Goal: Navigation & Orientation: Find specific page/section

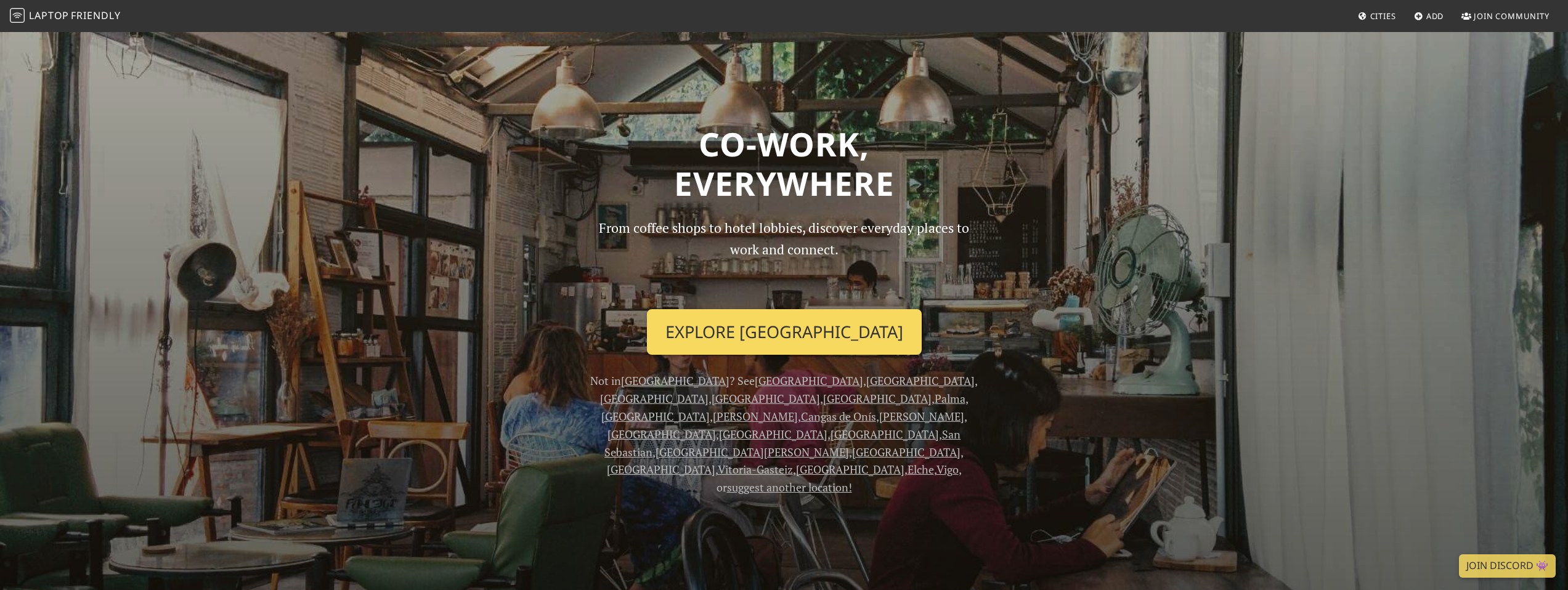
click at [819, 350] on link "Explore [GEOGRAPHIC_DATA]" at bounding box center [784, 332] width 275 height 45
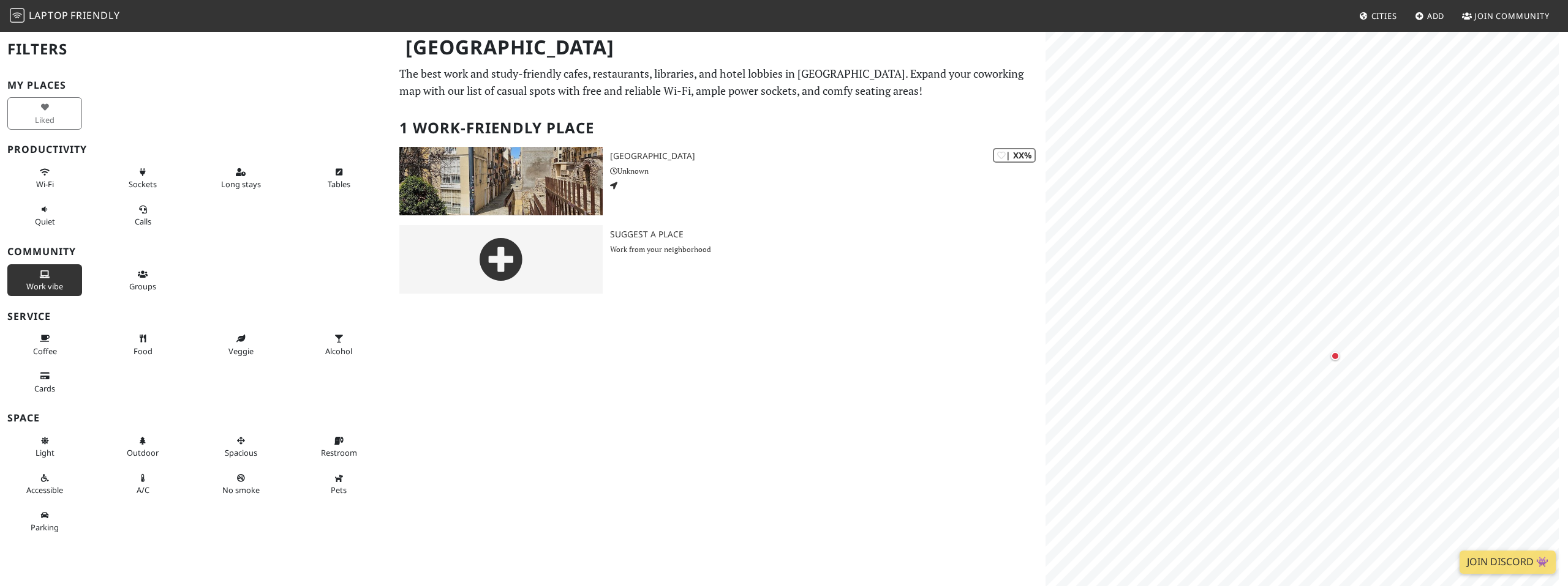
click at [69, 276] on button "Work vibe" at bounding box center [44, 280] width 75 height 32
click at [1374, 18] on span "Cities" at bounding box center [1384, 15] width 26 height 11
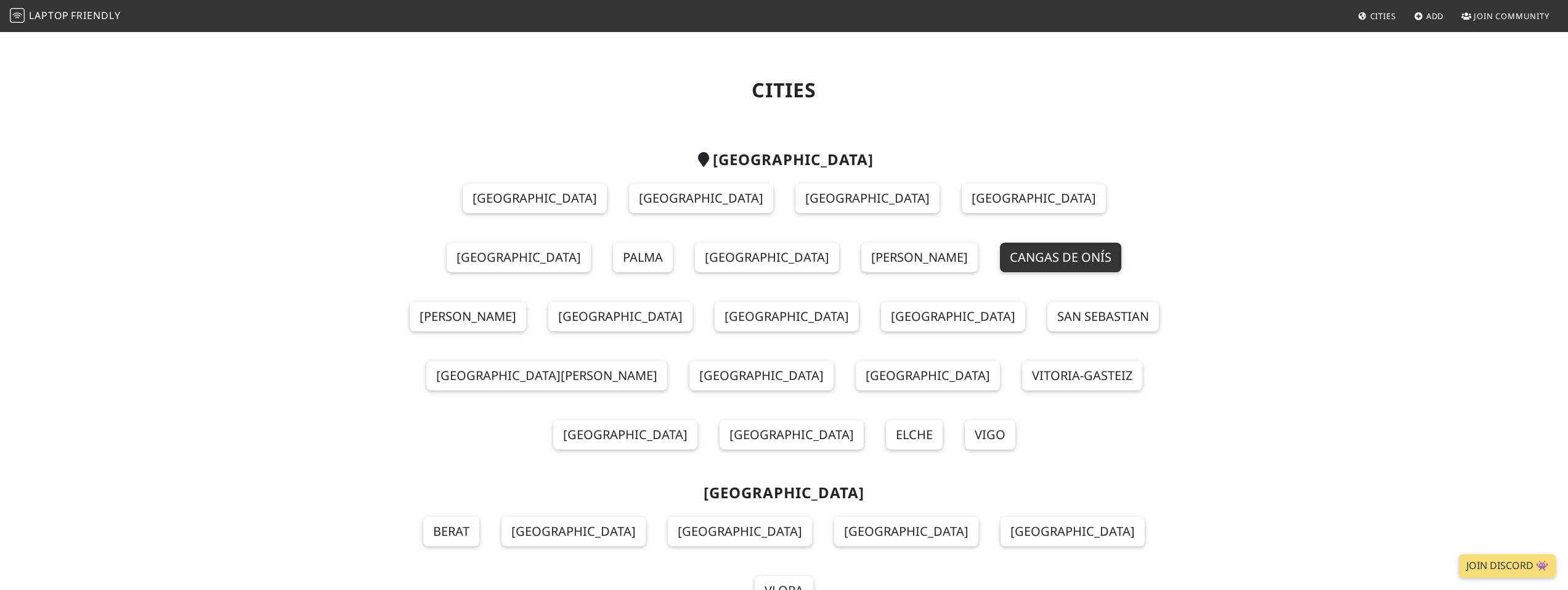
scroll to position [3, 0]
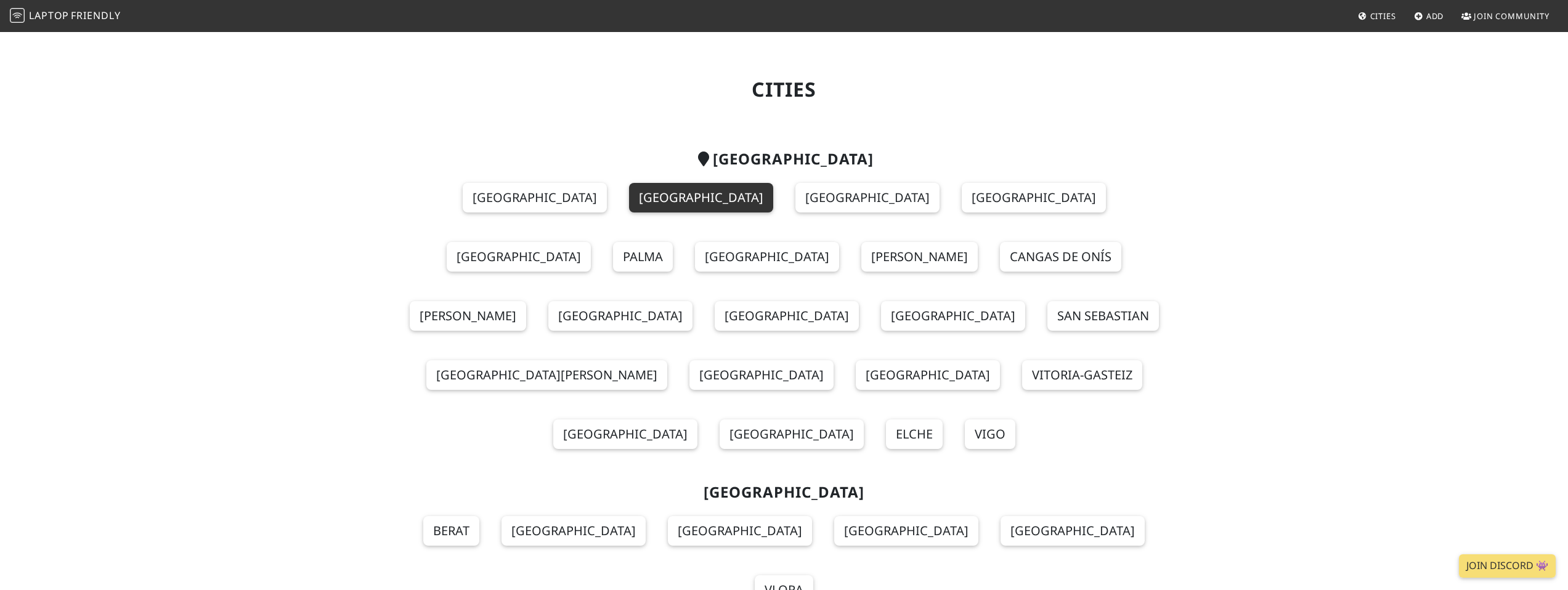
click at [629, 200] on link "[GEOGRAPHIC_DATA]" at bounding box center [701, 198] width 144 height 30
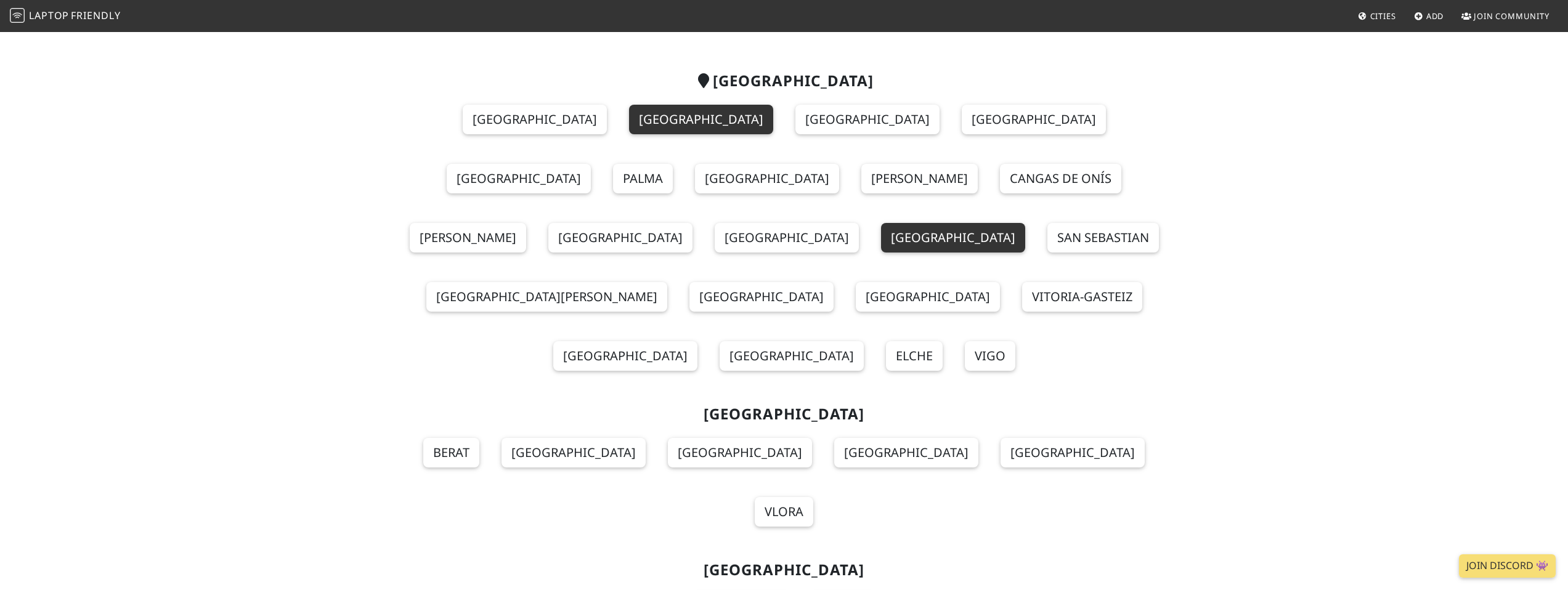
scroll to position [102, 0]
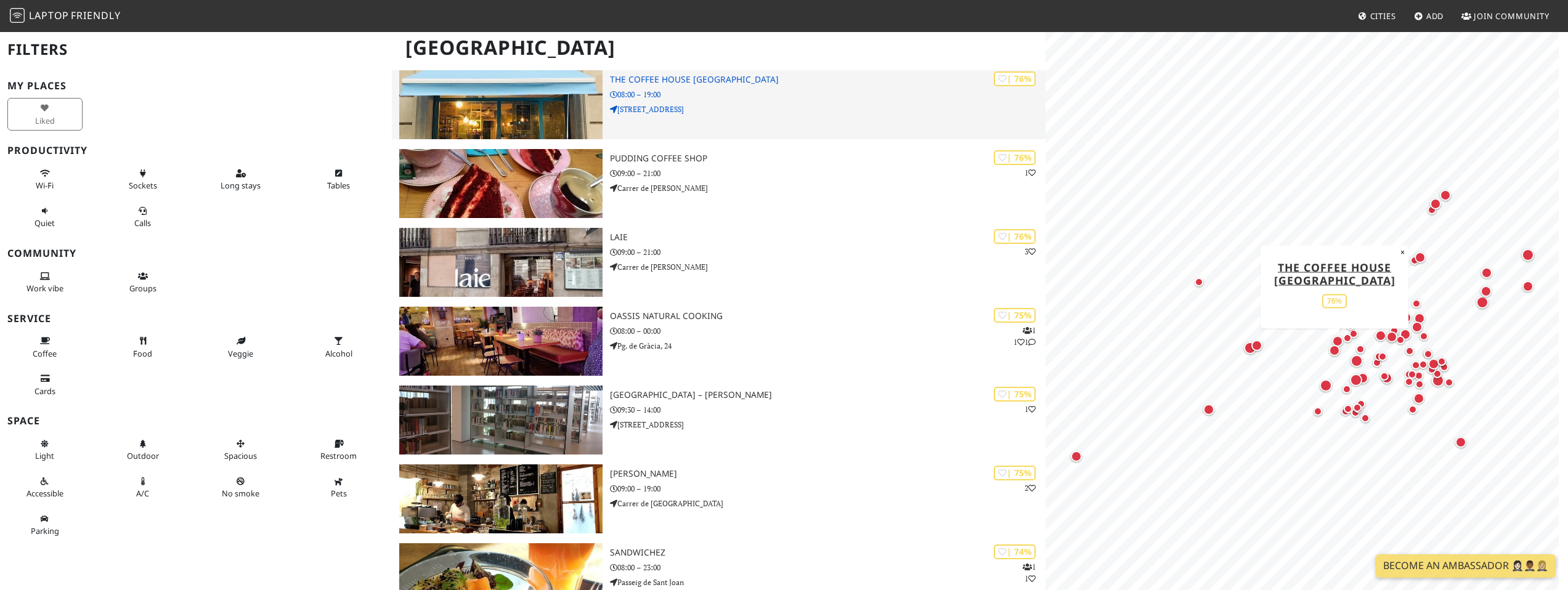
scroll to position [1621, 0]
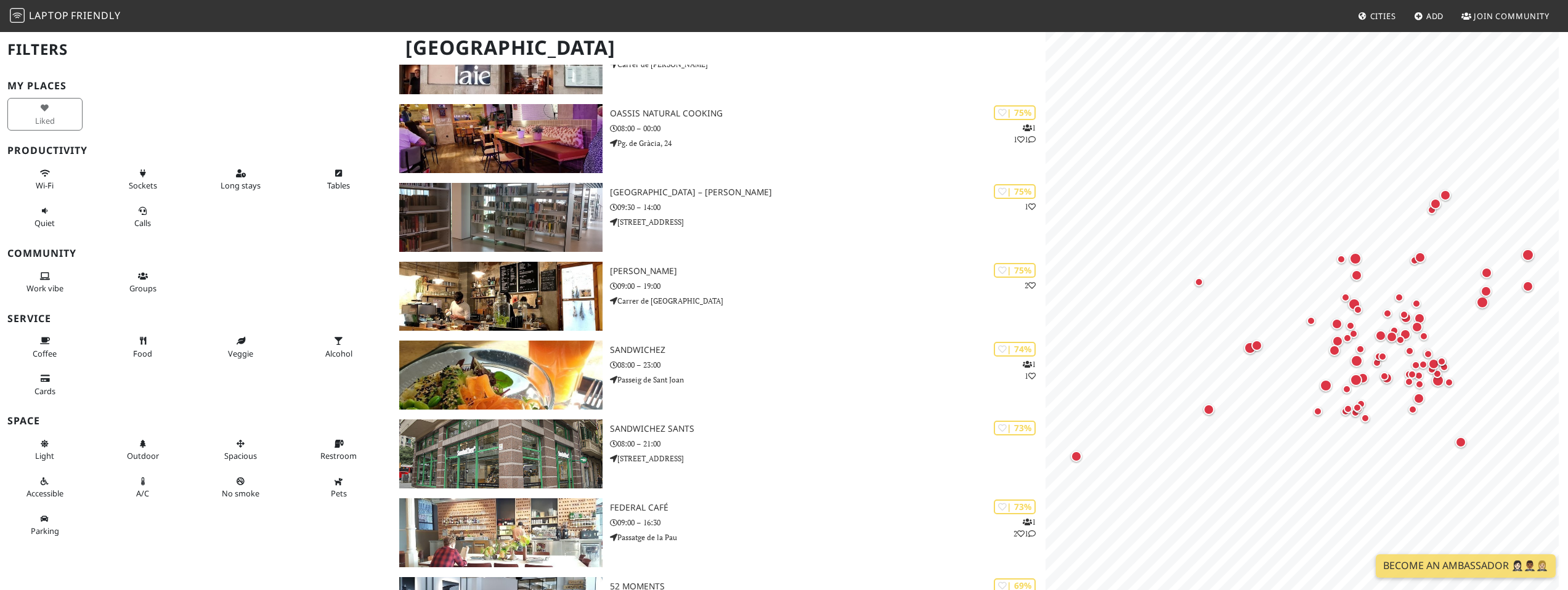
click at [54, 16] on span "Laptop" at bounding box center [49, 16] width 40 height 14
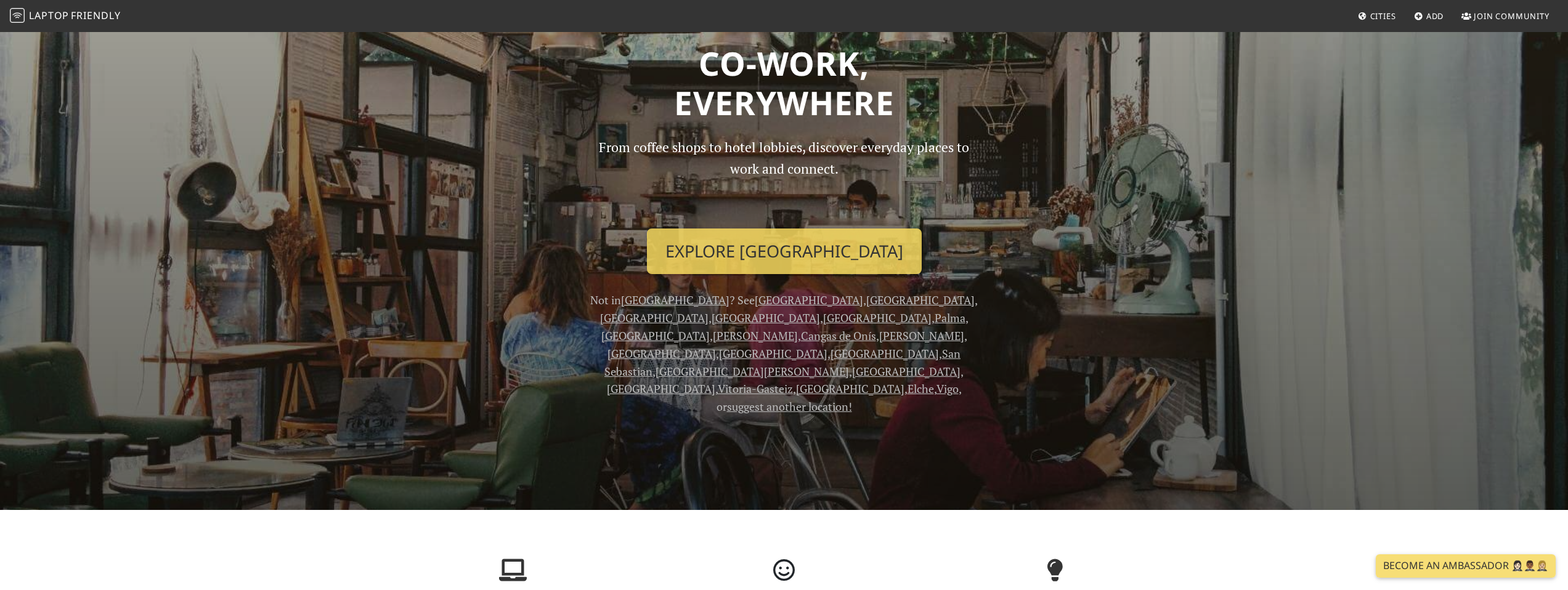
scroll to position [195, 0]
